Goal: Information Seeking & Learning: Learn about a topic

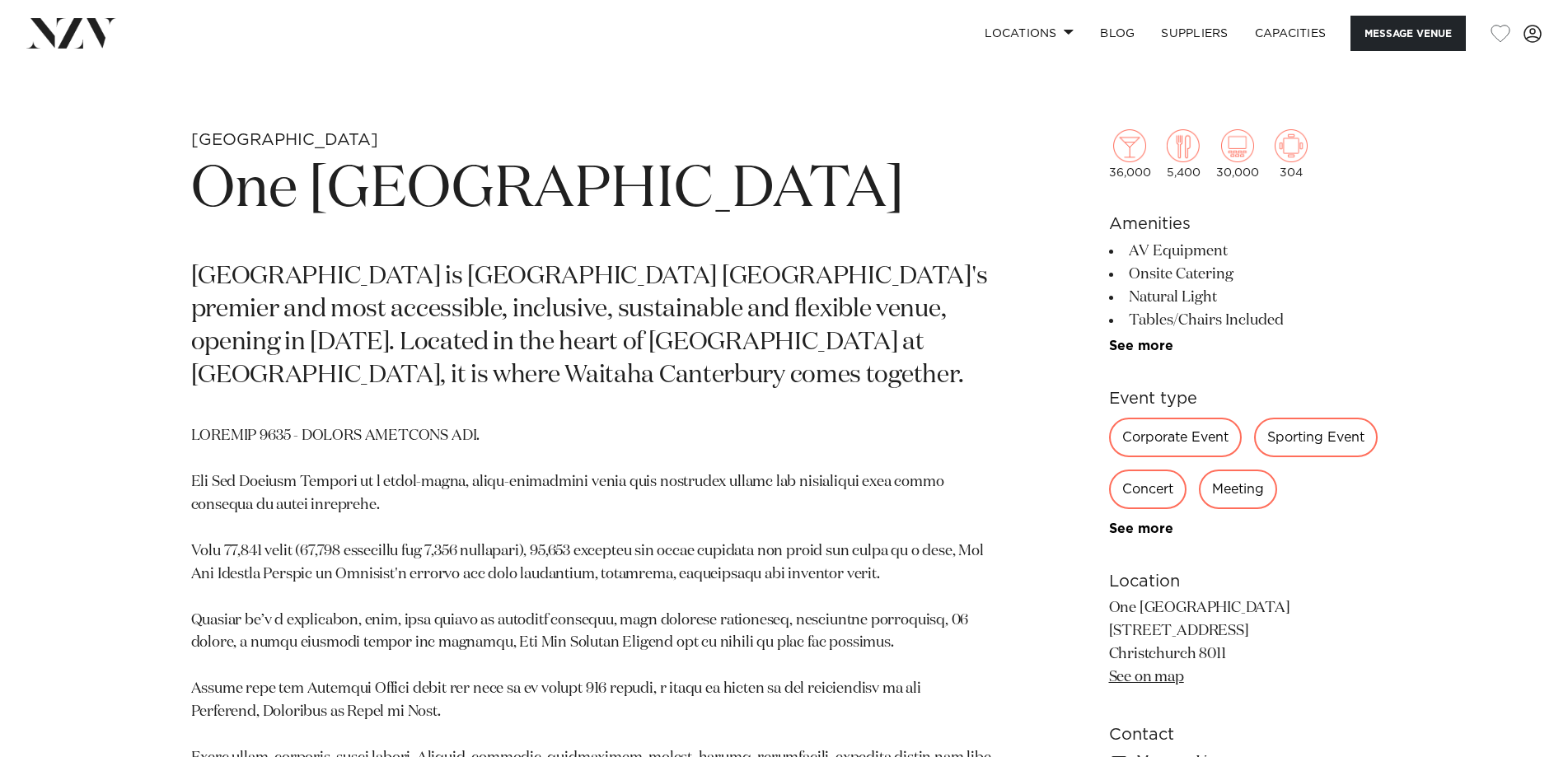
scroll to position [742, 0]
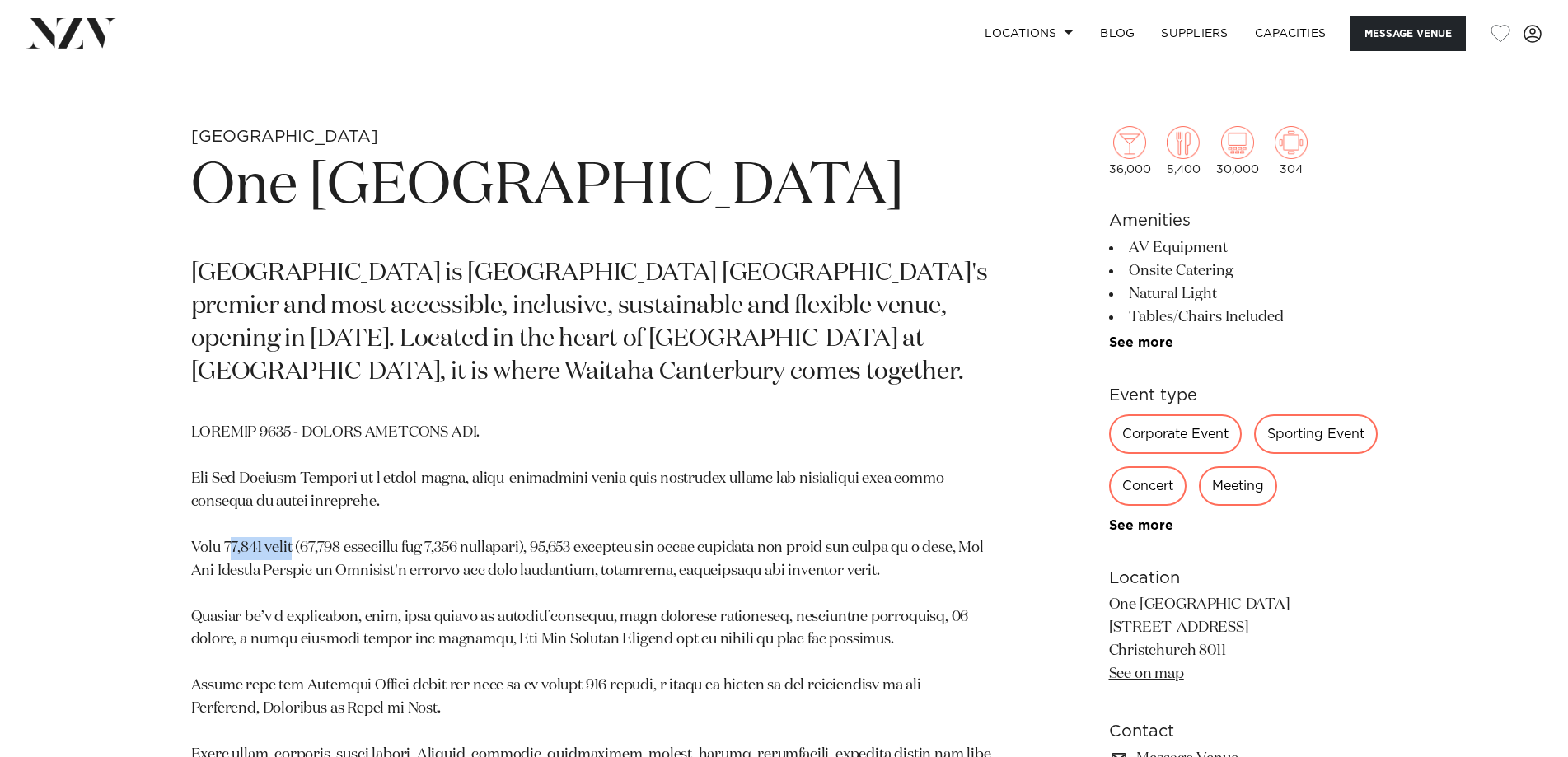
drag, startPoint x: 231, startPoint y: 544, endPoint x: 308, endPoint y: 542, distance: 77.0
click at [308, 542] on p at bounding box center [592, 663] width 801 height 483
click at [628, 553] on p at bounding box center [592, 663] width 801 height 483
drag, startPoint x: 227, startPoint y: 541, endPoint x: 310, endPoint y: 554, distance: 84.0
click at [310, 554] on p at bounding box center [592, 663] width 801 height 483
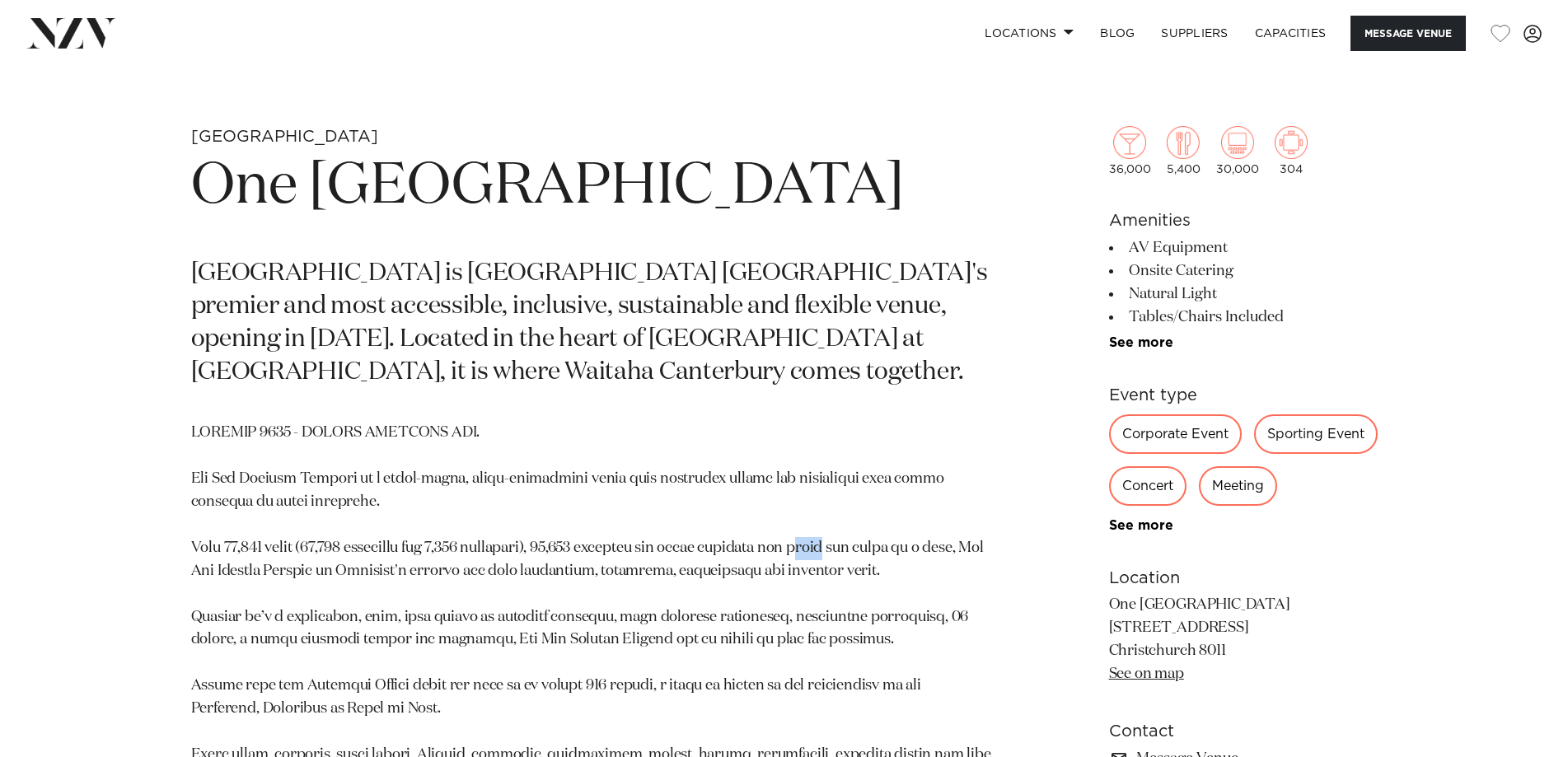
drag, startPoint x: 866, startPoint y: 544, endPoint x: 835, endPoint y: 547, distance: 31.1
click at [835, 547] on p at bounding box center [592, 663] width 801 height 483
click at [267, 546] on p at bounding box center [592, 663] width 801 height 483
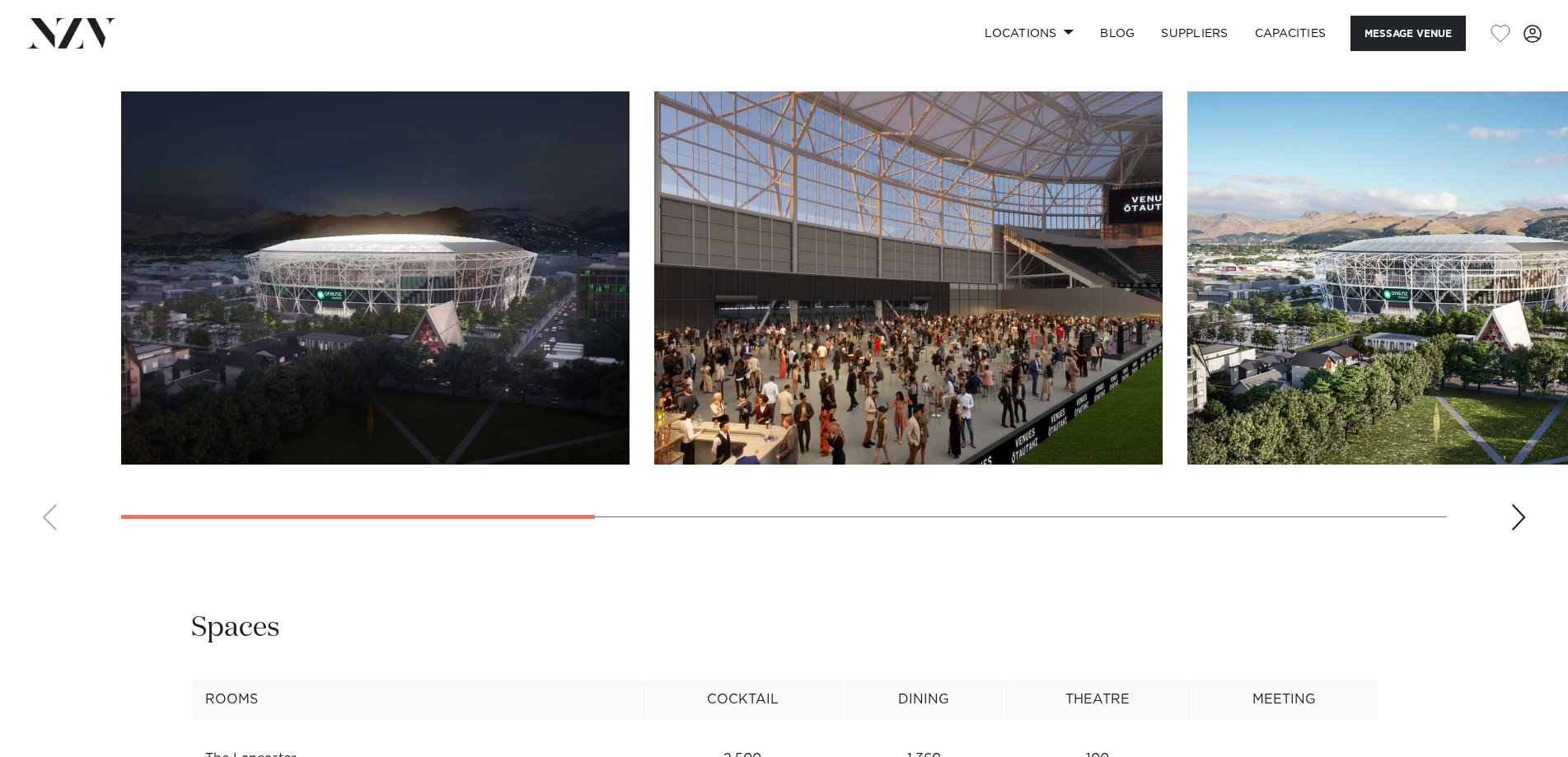
scroll to position [1648, 0]
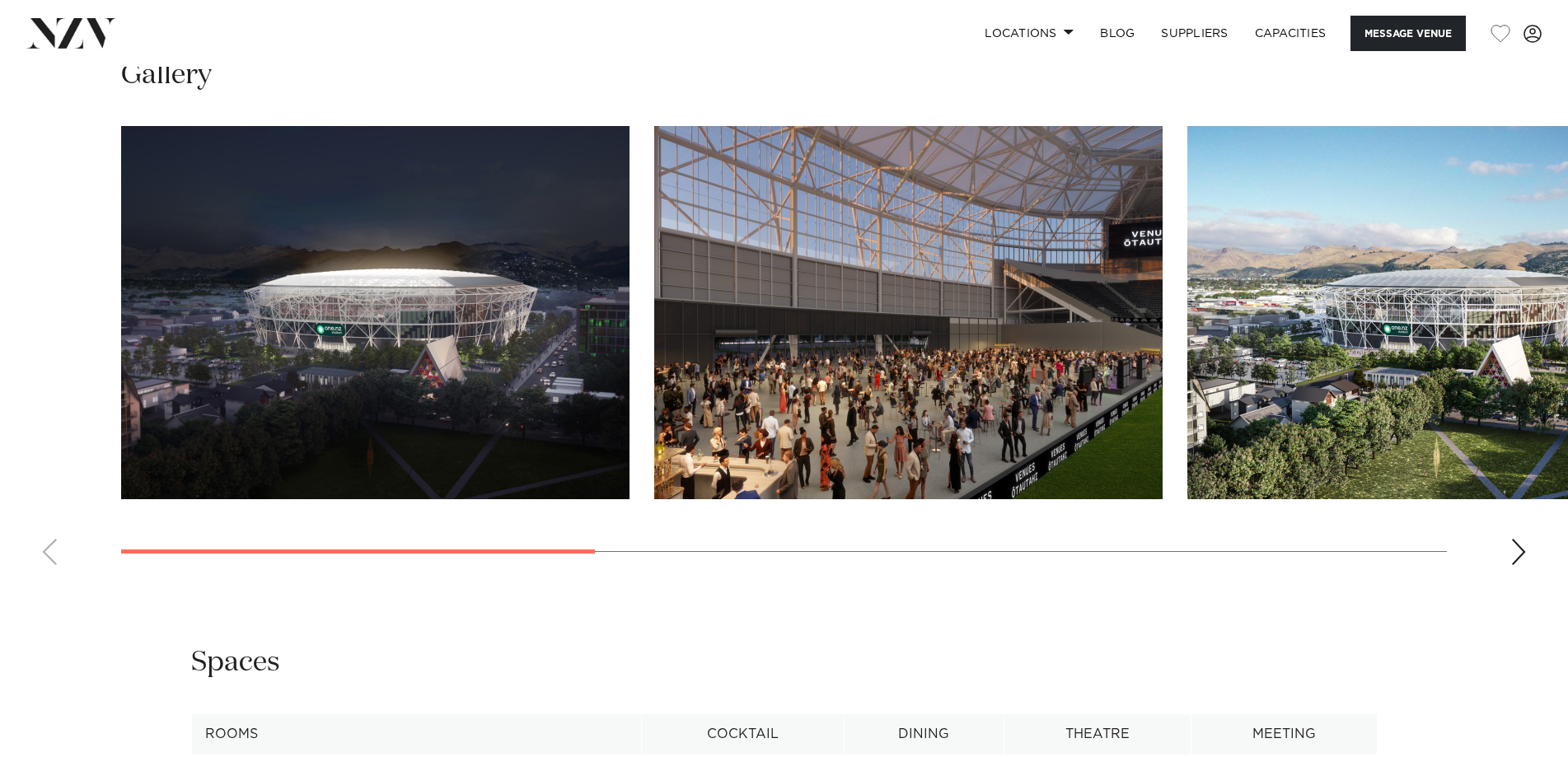
click at [1520, 566] on div "Next slide" at bounding box center [1518, 553] width 17 height 26
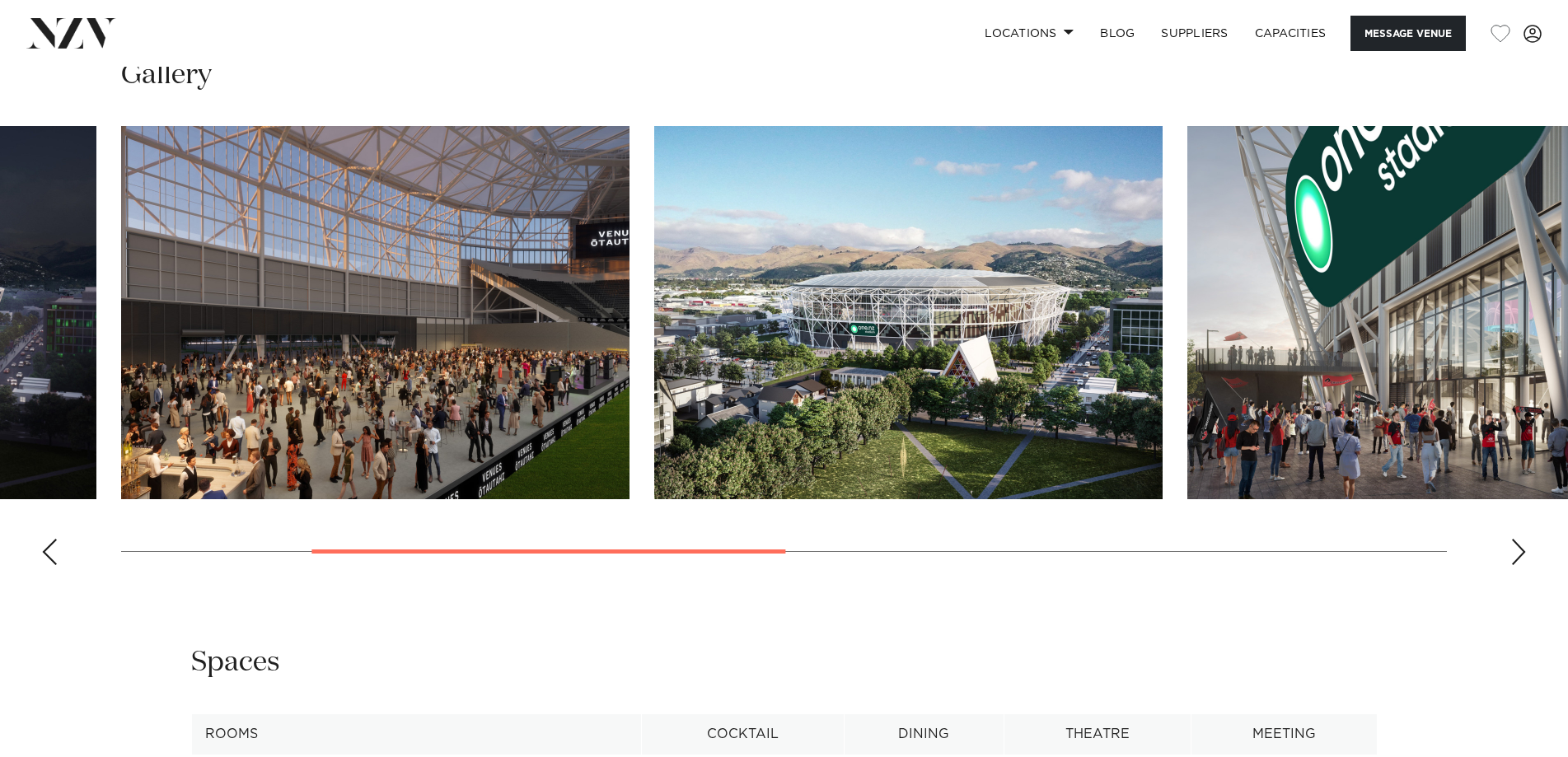
click at [1520, 566] on div "Next slide" at bounding box center [1518, 553] width 17 height 26
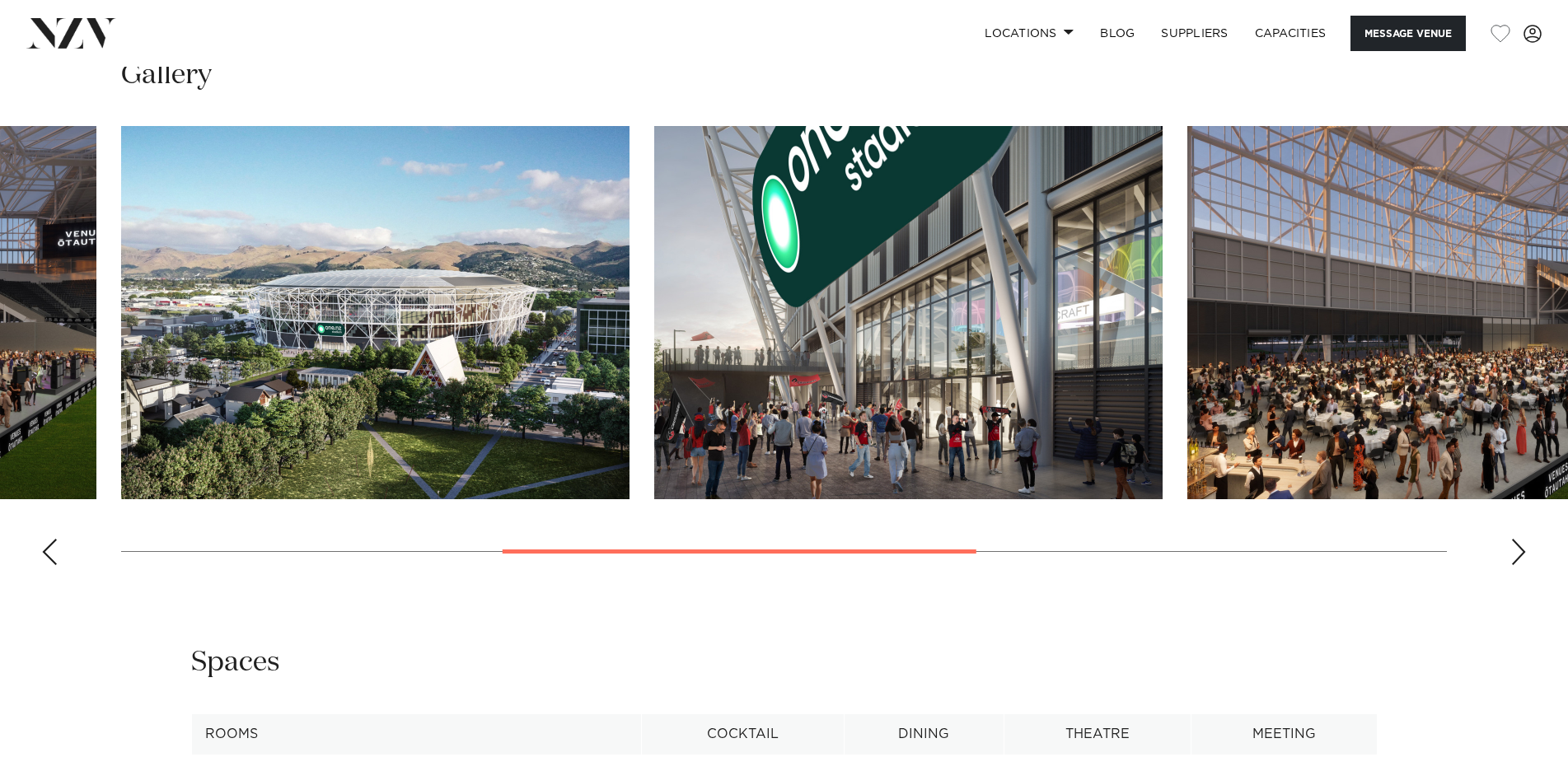
click at [1520, 566] on div "Next slide" at bounding box center [1518, 553] width 17 height 26
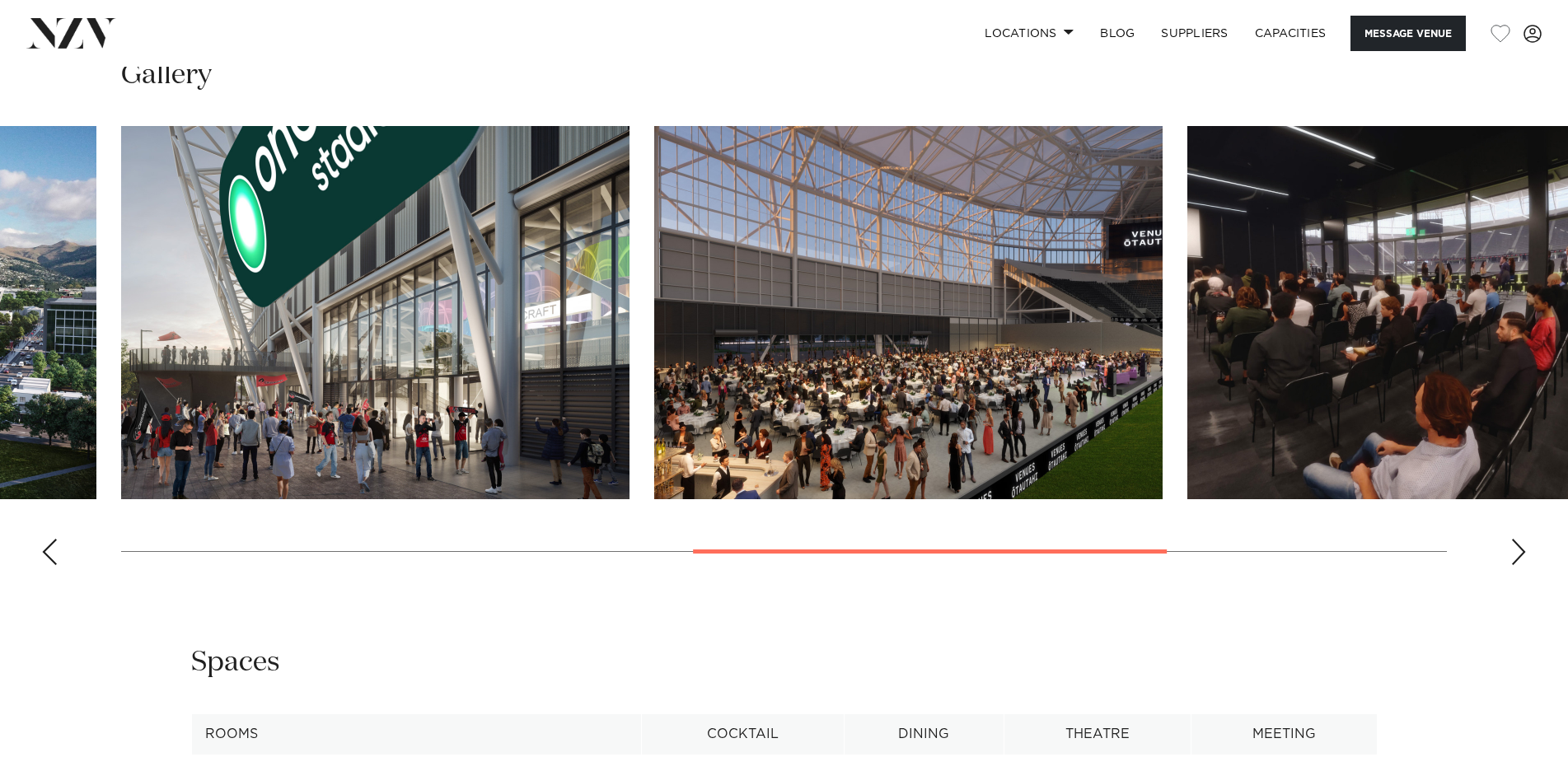
click at [1520, 566] on div "Next slide" at bounding box center [1518, 553] width 17 height 26
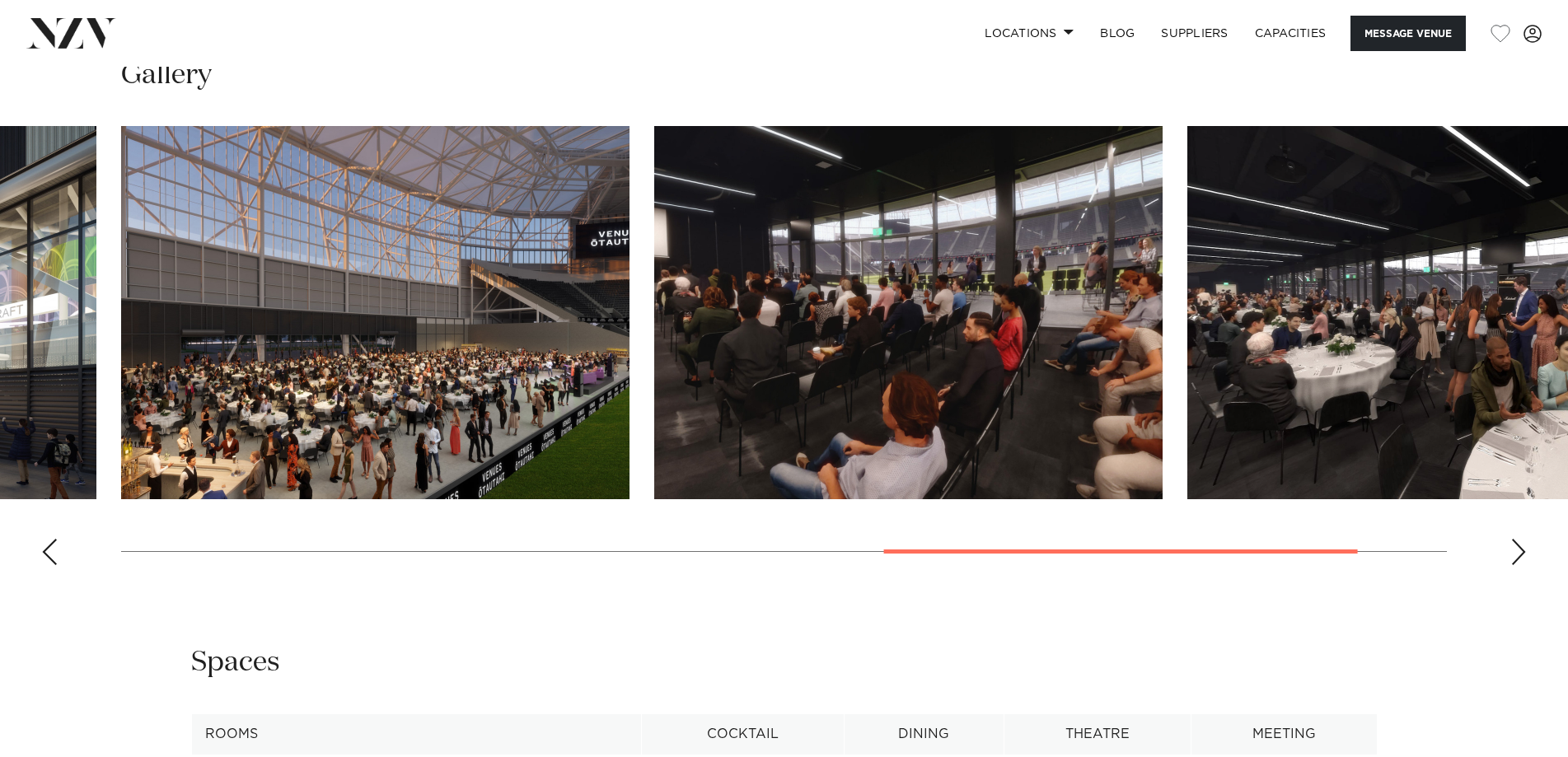
click at [1520, 566] on div "Next slide" at bounding box center [1518, 553] width 17 height 26
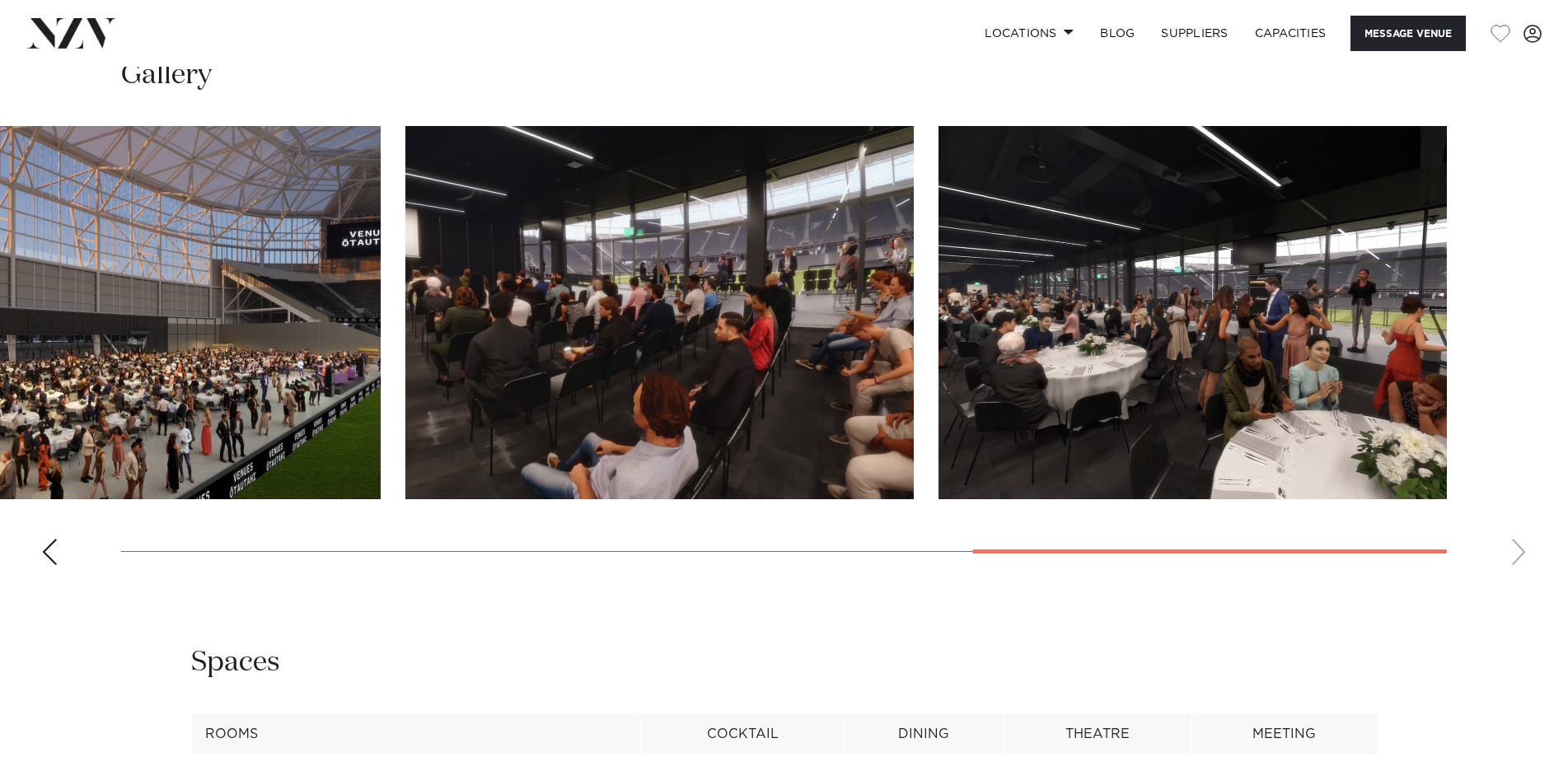
click at [1520, 579] on swiper-container at bounding box center [784, 352] width 1568 height 452
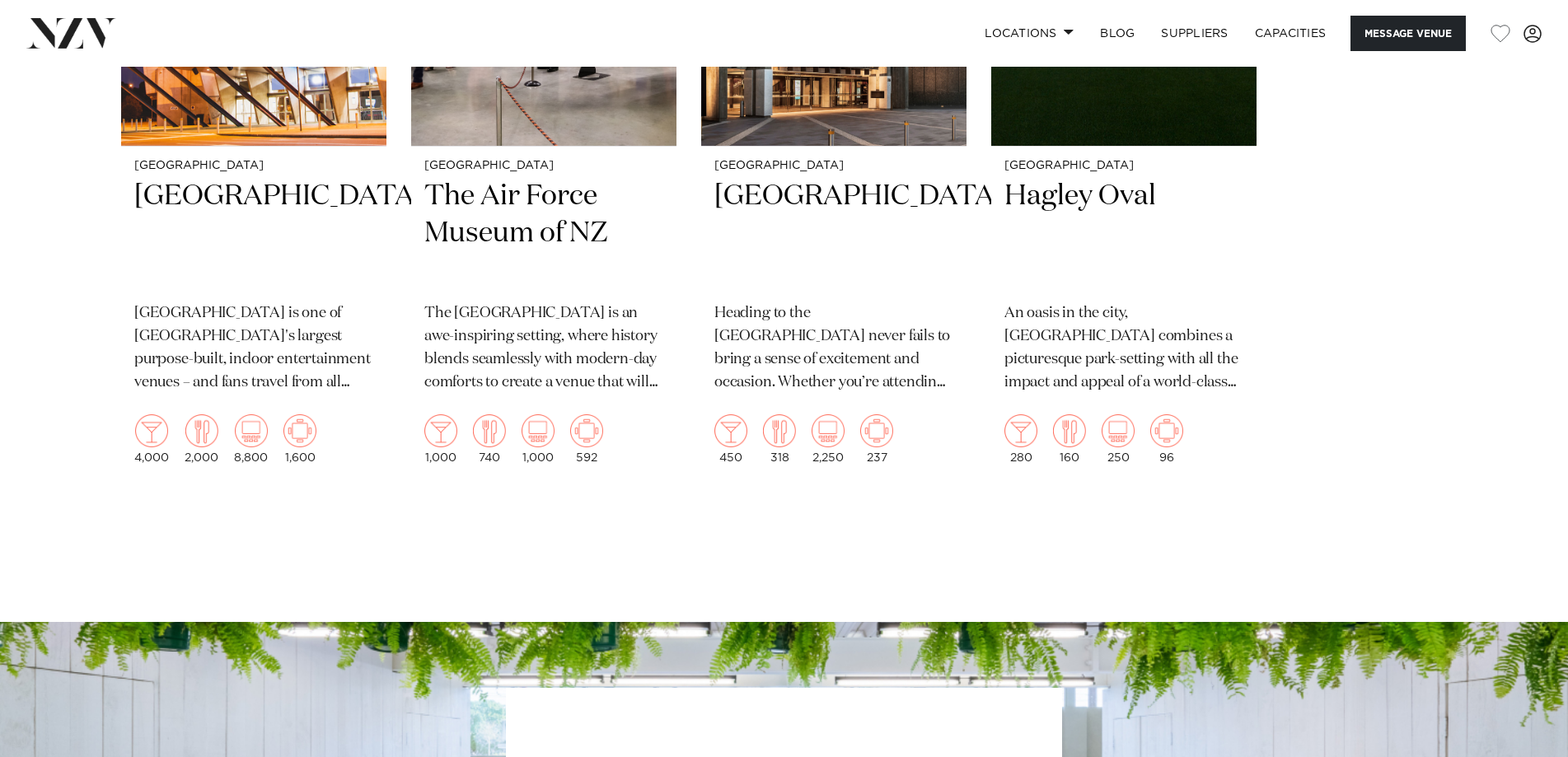
scroll to position [3379, 0]
